Goal: Find specific page/section: Find specific page/section

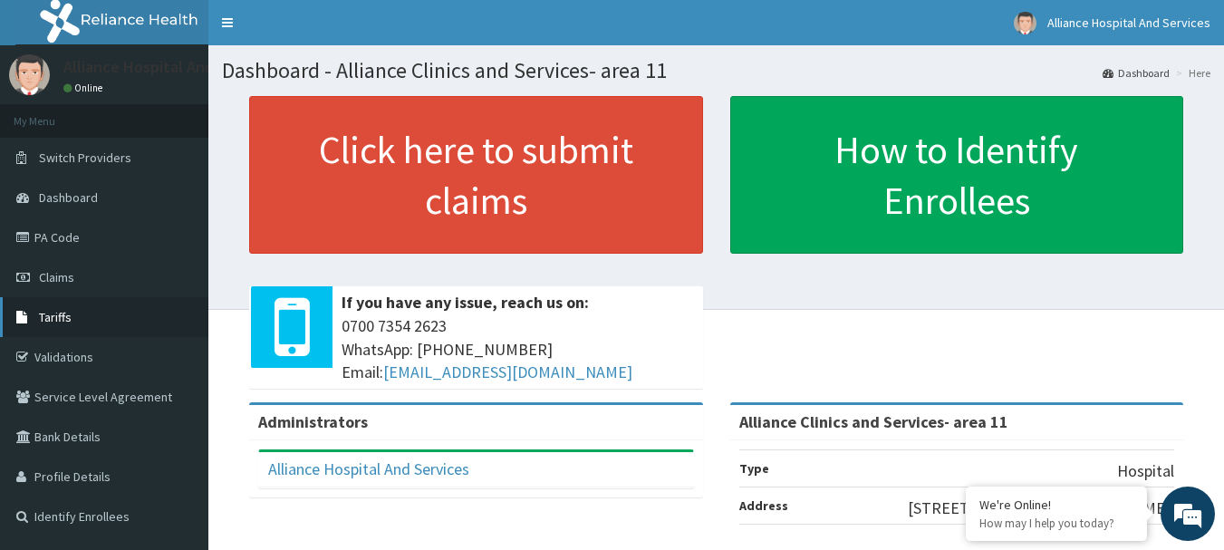
click at [58, 316] on span "Tariffs" at bounding box center [55, 317] width 33 height 16
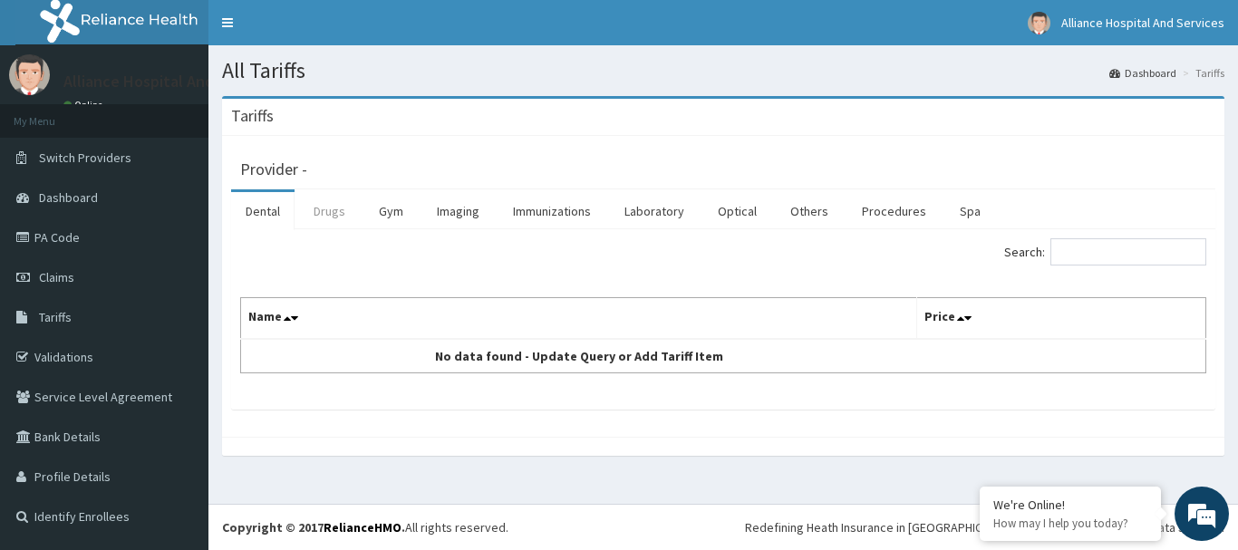
click at [336, 217] on link "Drugs" at bounding box center [329, 211] width 61 height 38
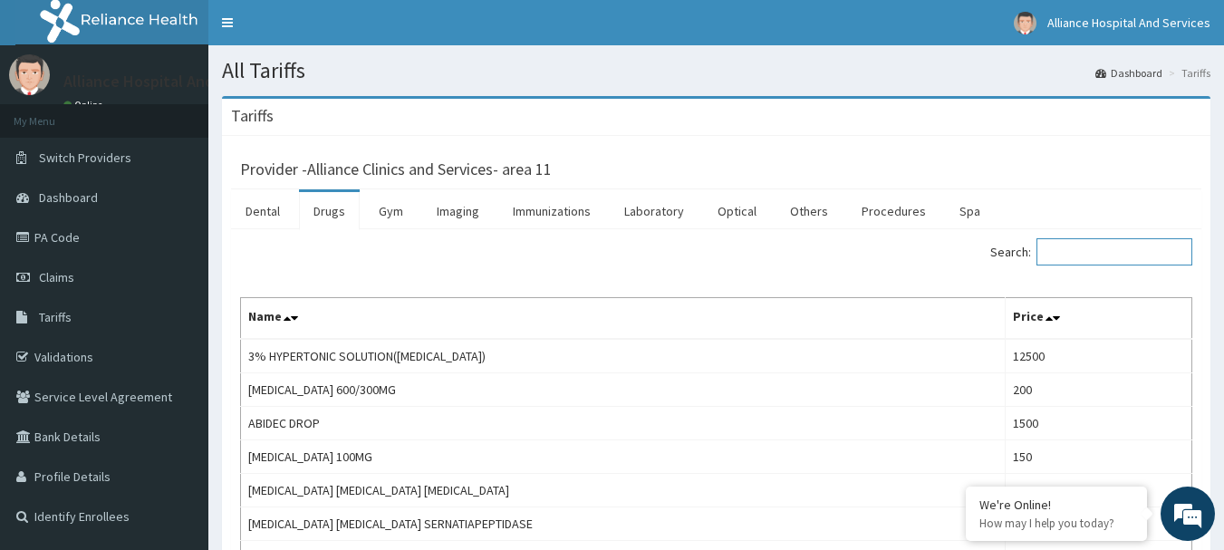
click at [1074, 253] on input "Search:" at bounding box center [1115, 251] width 156 height 27
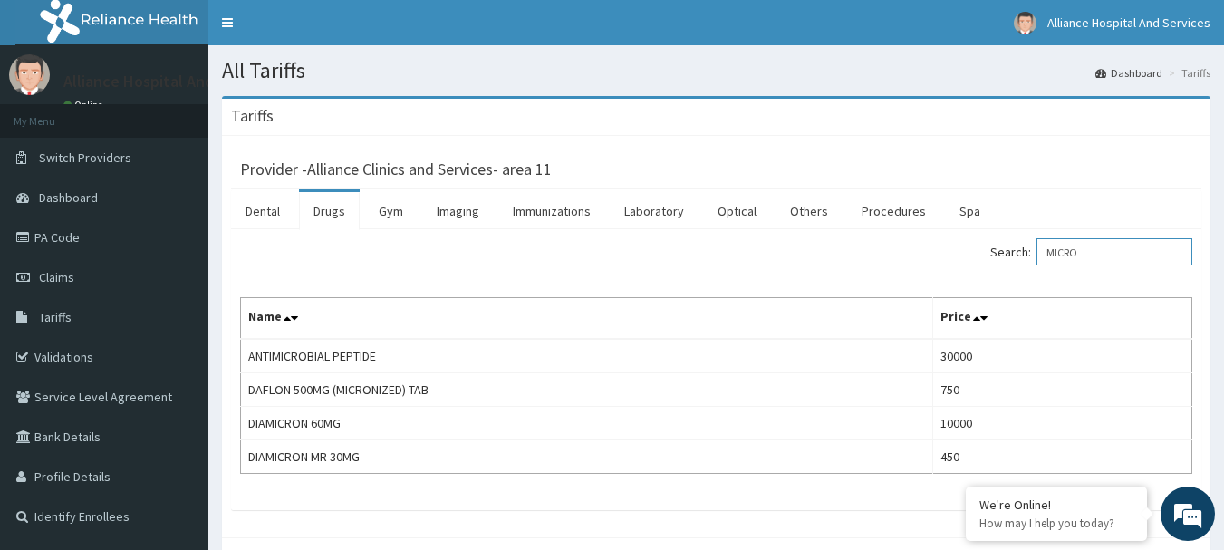
type input "MICRO"
click at [134, 250] on link "PA Code" at bounding box center [104, 238] width 208 height 40
